Goal: Navigation & Orientation: Find specific page/section

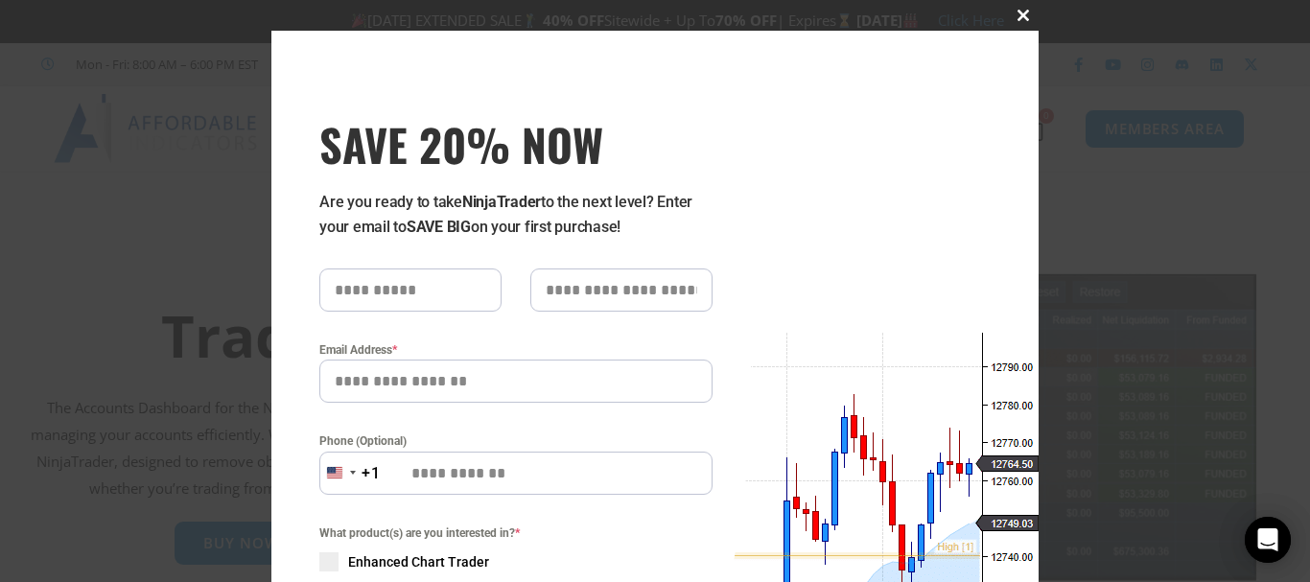
click at [1014, 11] on span at bounding box center [1023, 16] width 31 height 12
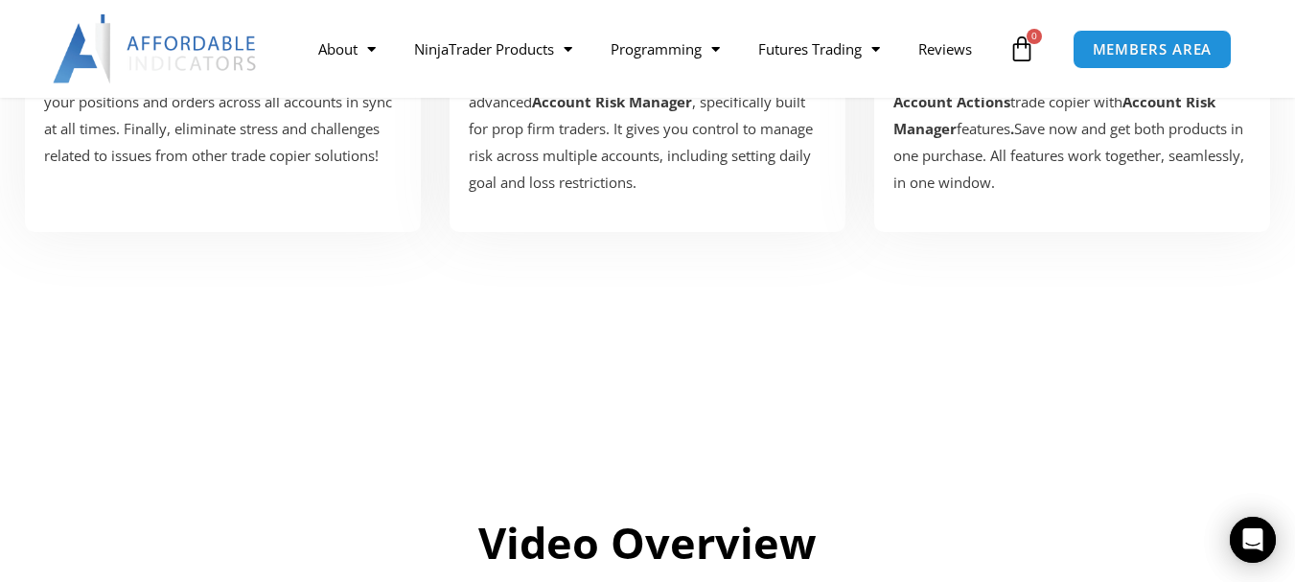
scroll to position [575, 0]
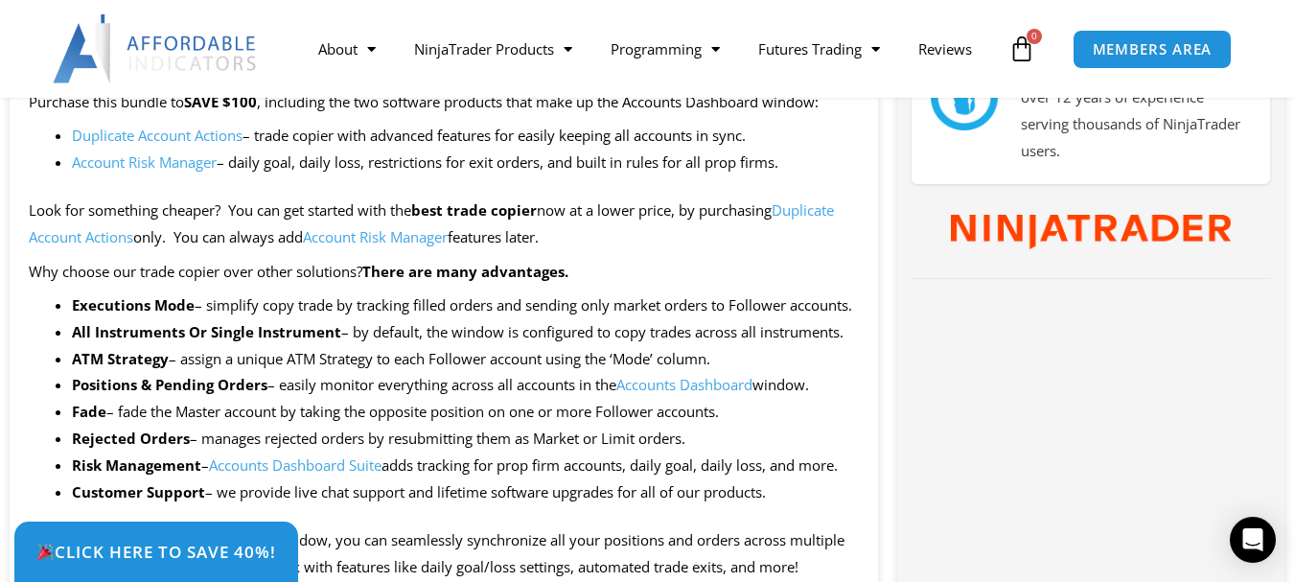
scroll to position [959, 0]
